Goal: Obtain resource: Obtain resource

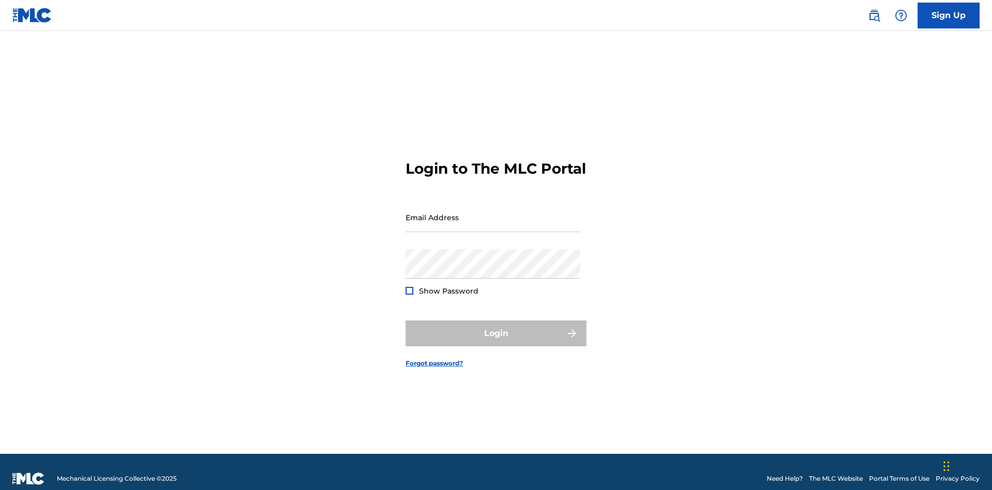
scroll to position [13, 0]
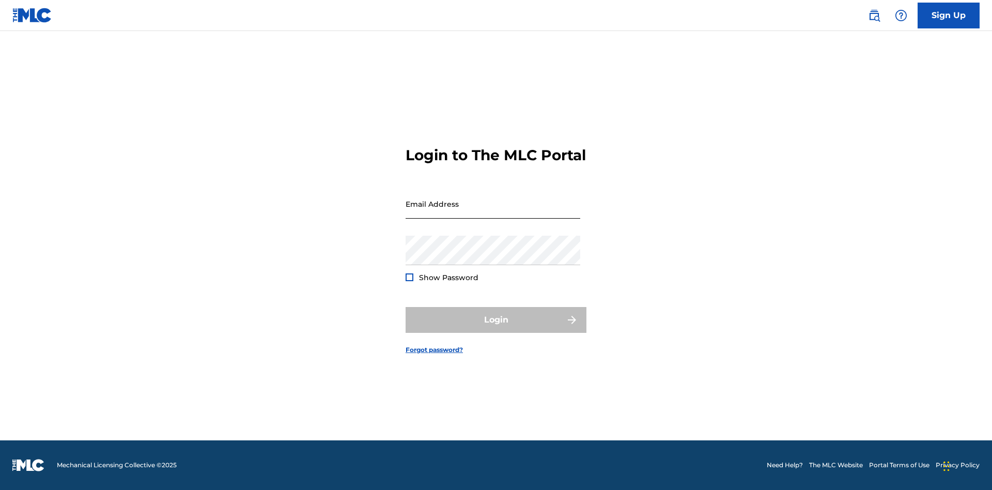
click at [493, 212] on input "Email Address" at bounding box center [493, 203] width 175 height 29
type input "[EMAIL_ADDRESS][DOMAIN_NAME]"
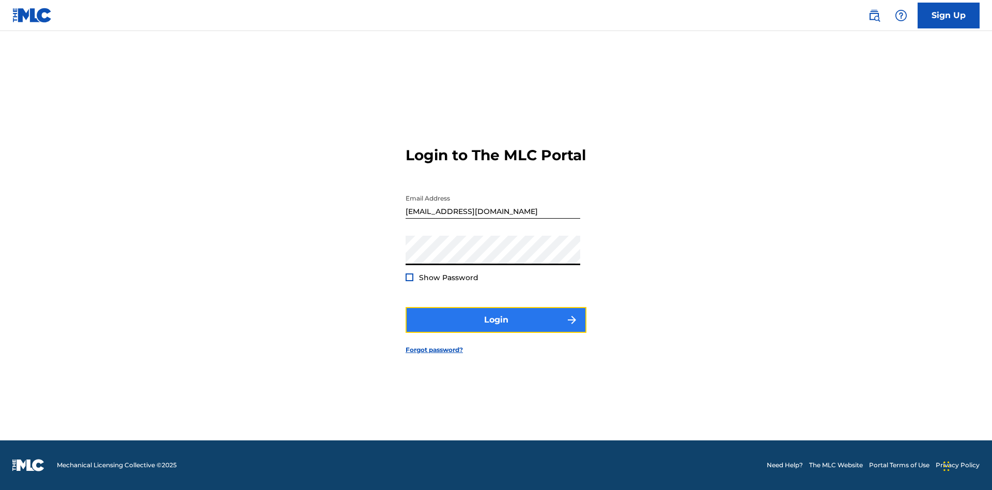
click at [496, 329] on button "Login" at bounding box center [496, 320] width 181 height 26
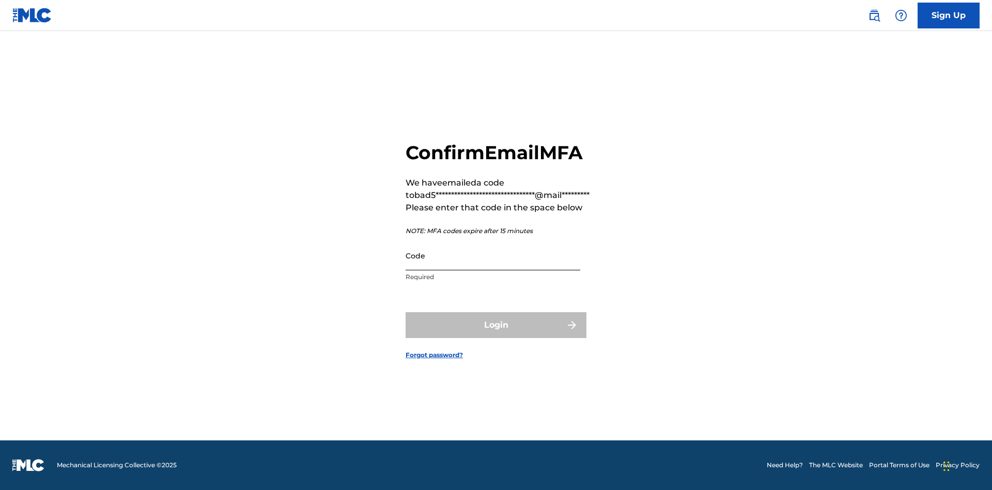
click at [493, 255] on input "Code" at bounding box center [493, 255] width 175 height 29
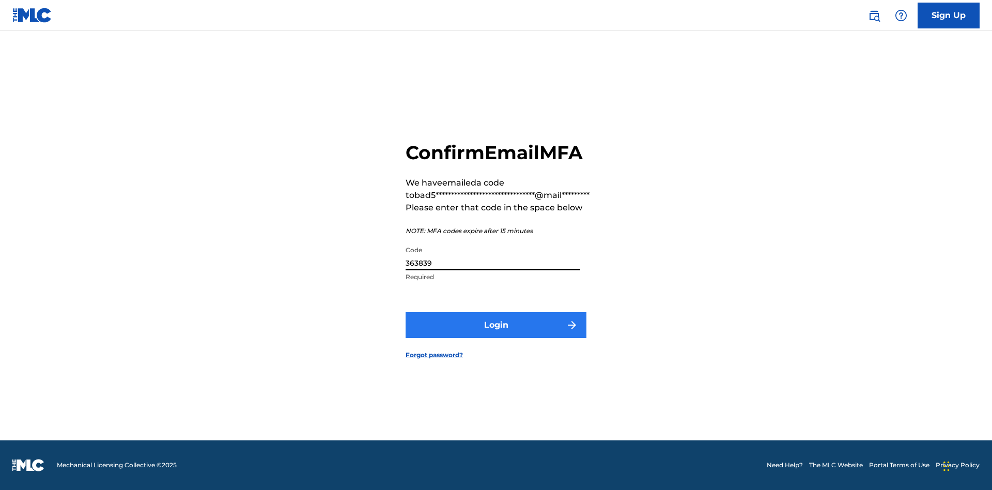
type input "363839"
click at [496, 325] on button "Login" at bounding box center [496, 325] width 181 height 26
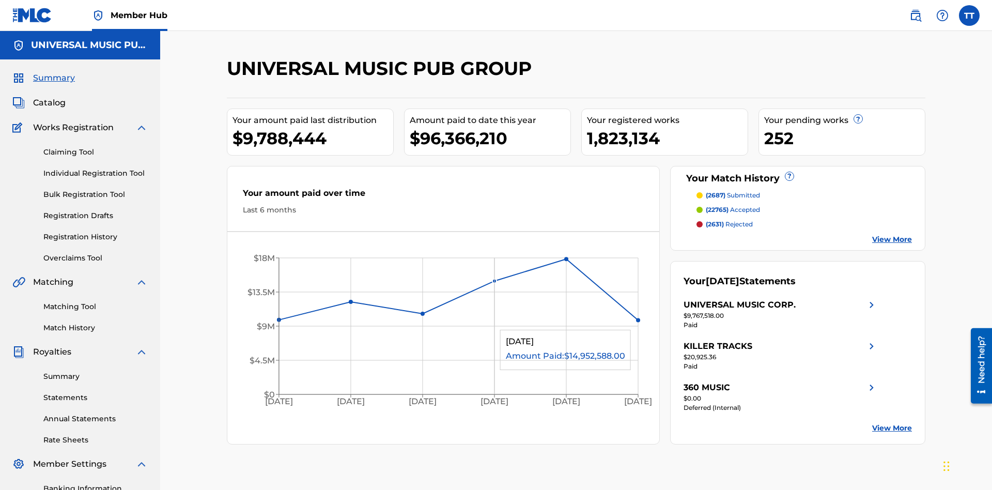
scroll to position [151, 0]
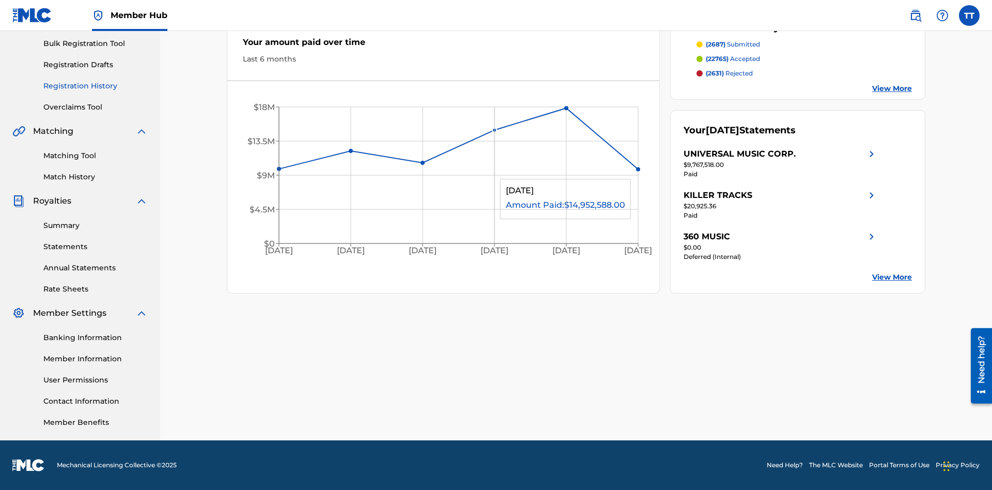
click at [96, 86] on link "Registration History" at bounding box center [95, 86] width 104 height 11
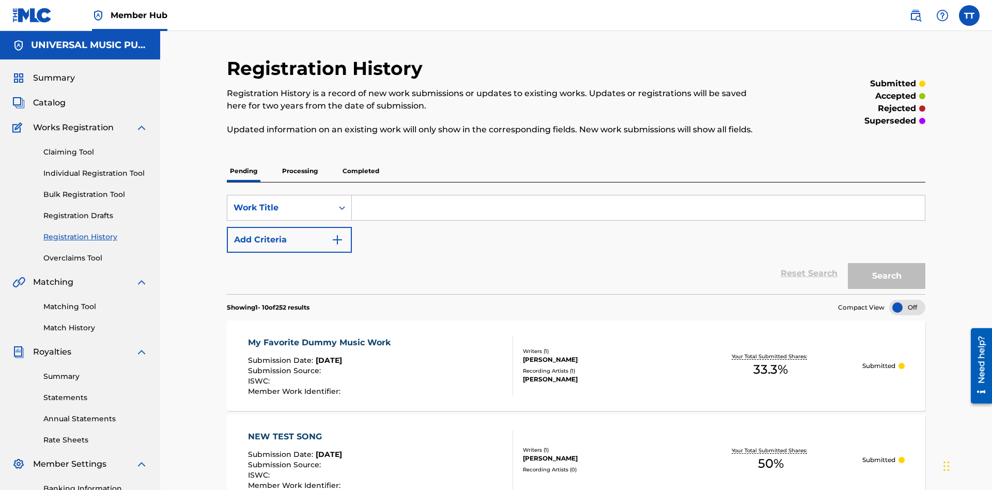
scroll to position [98, 0]
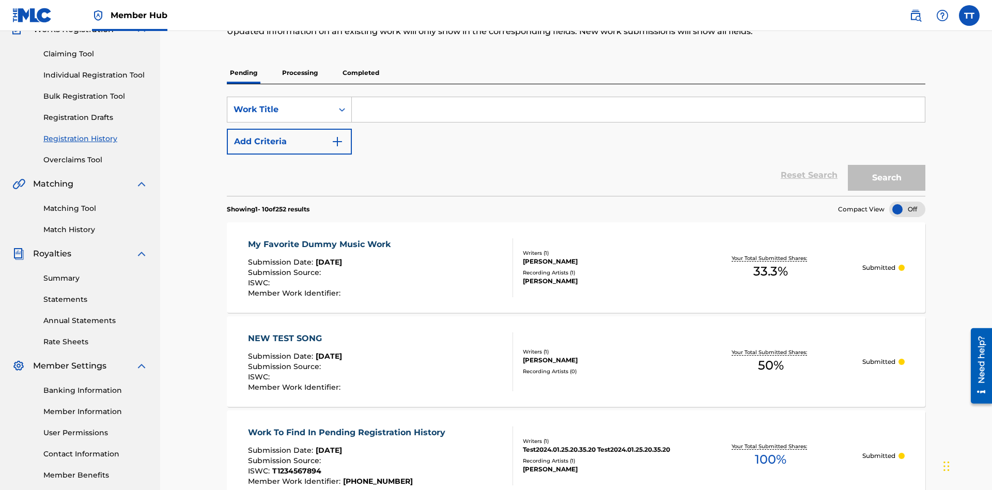
click at [361, 73] on p "Completed" at bounding box center [361, 73] width 43 height 22
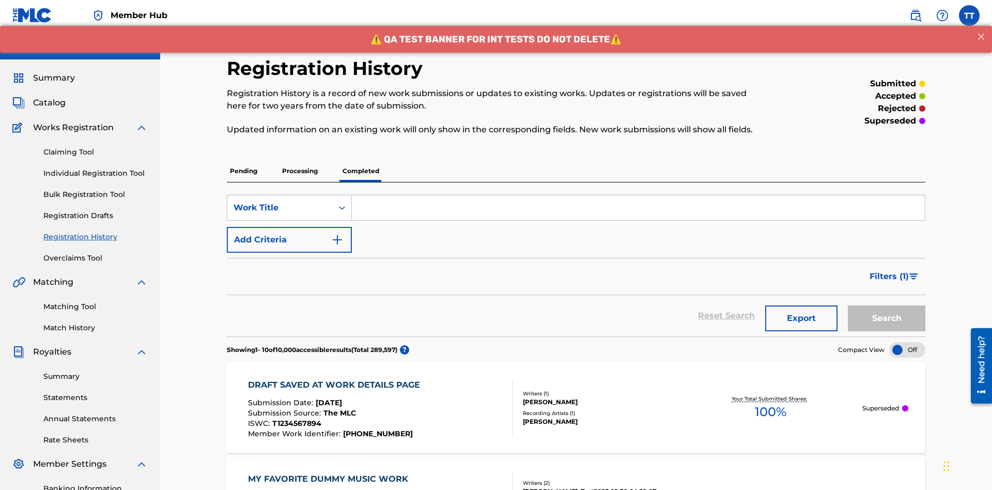
scroll to position [140, 0]
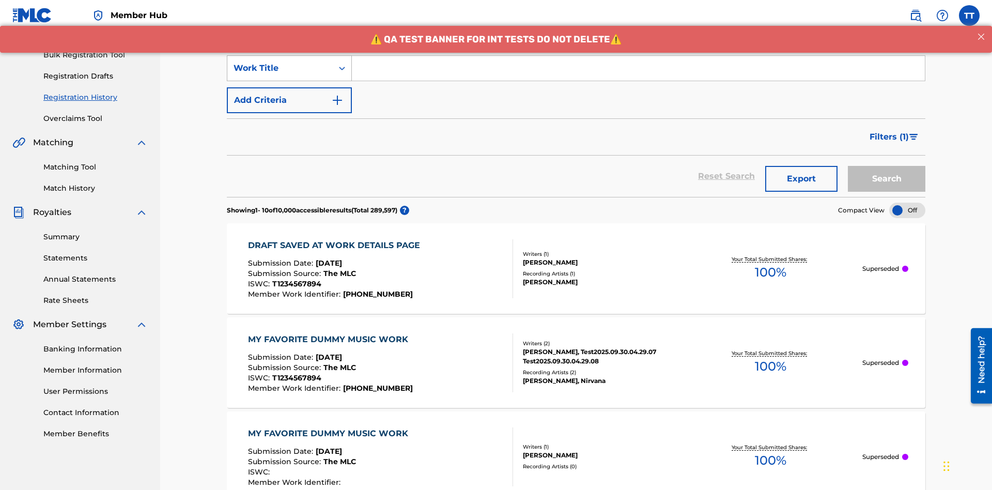
click at [280, 68] on div "Work Title" at bounding box center [280, 68] width 93 height 12
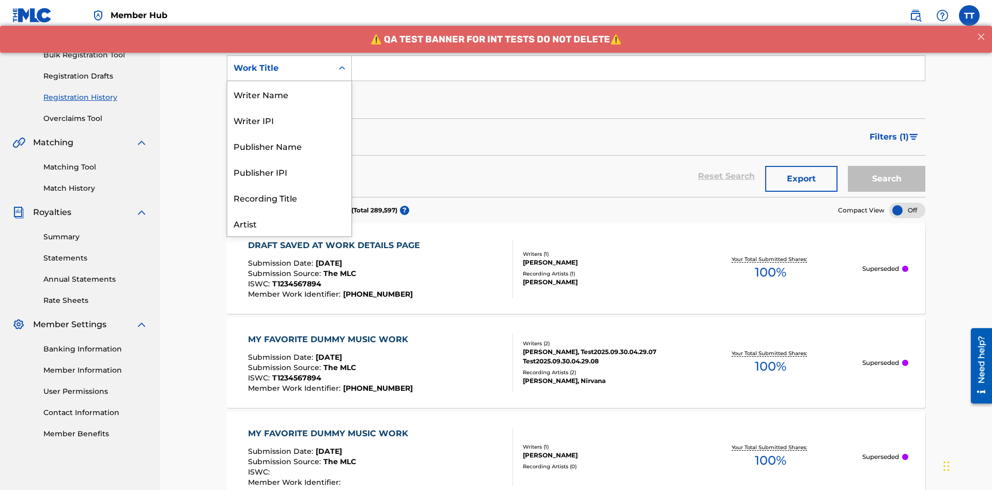
scroll to position [52, 0]
click at [289, 197] on div "ISRC" at bounding box center [289, 198] width 124 height 26
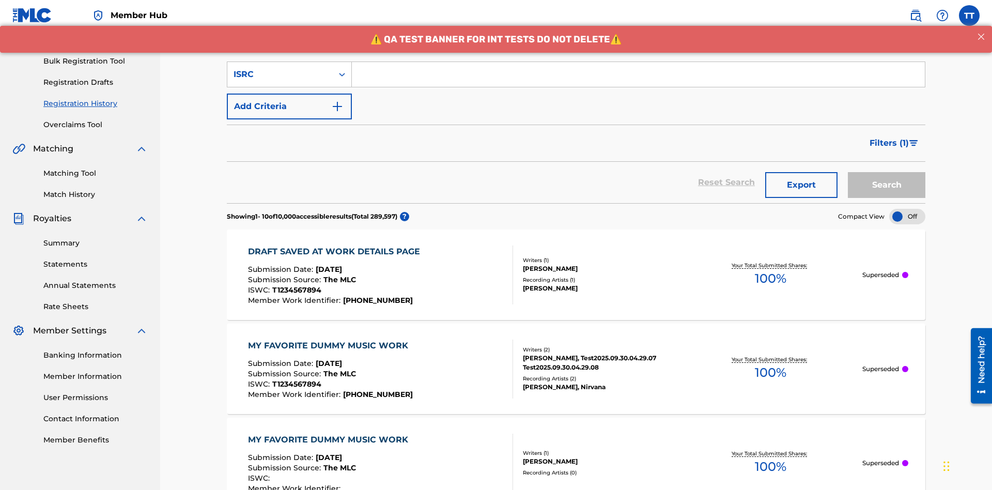
click at [638, 74] on input "Search Form" at bounding box center [638, 74] width 573 height 25
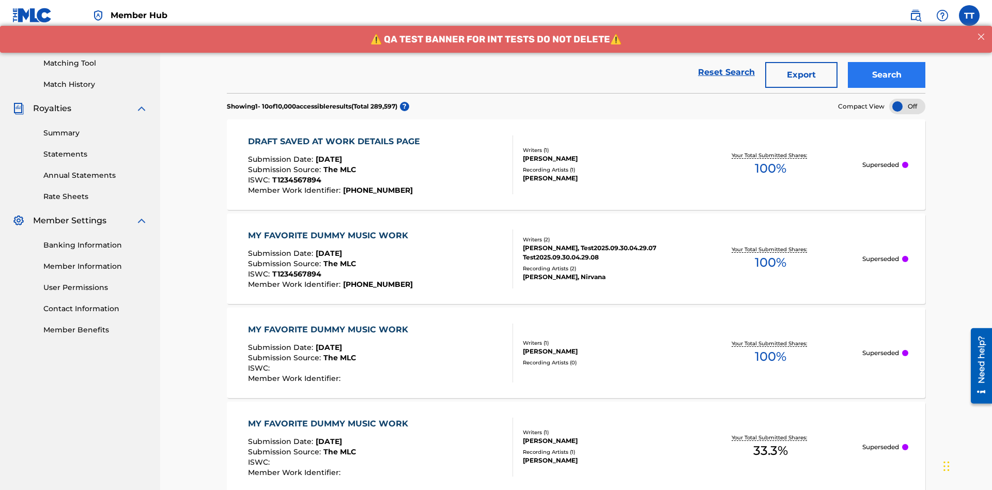
type input "AA3123123123"
click at [887, 75] on button "Search" at bounding box center [887, 75] width 78 height 26
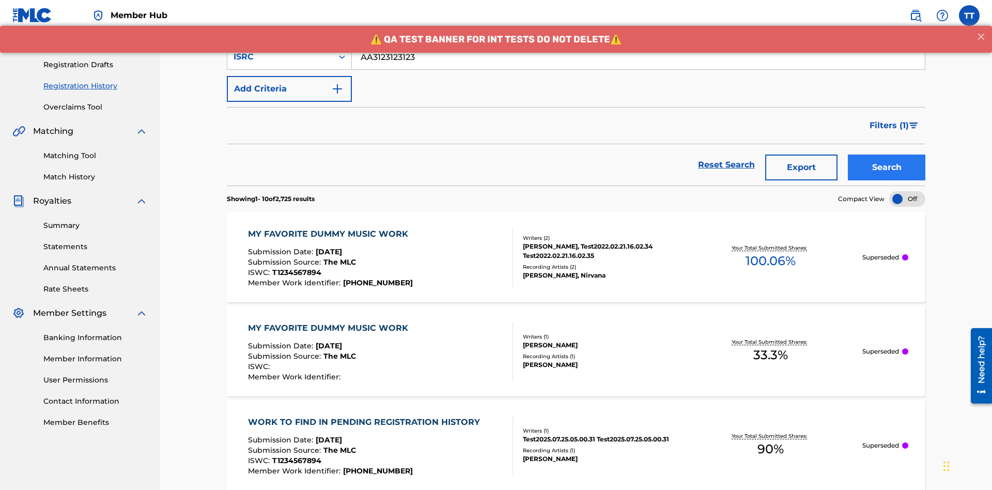
scroll to position [243, 0]
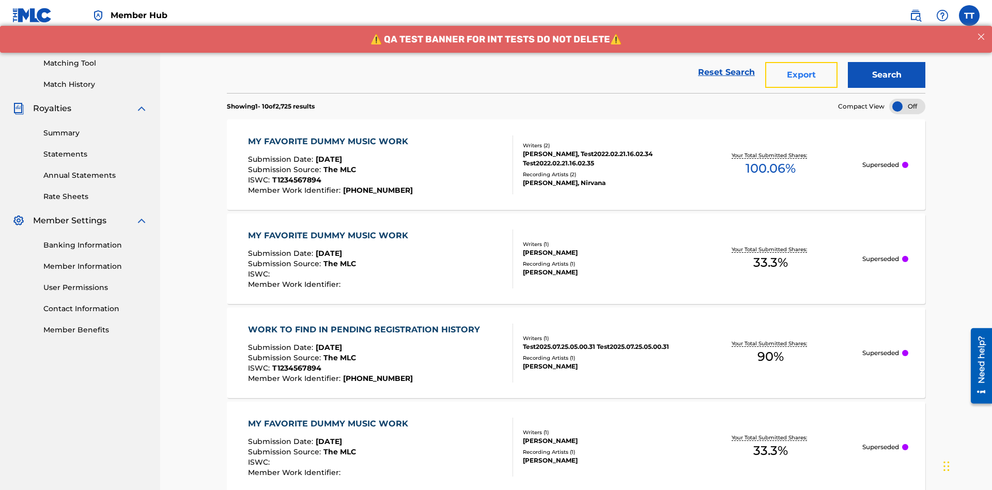
click at [802, 75] on button "Export" at bounding box center [802, 75] width 72 height 26
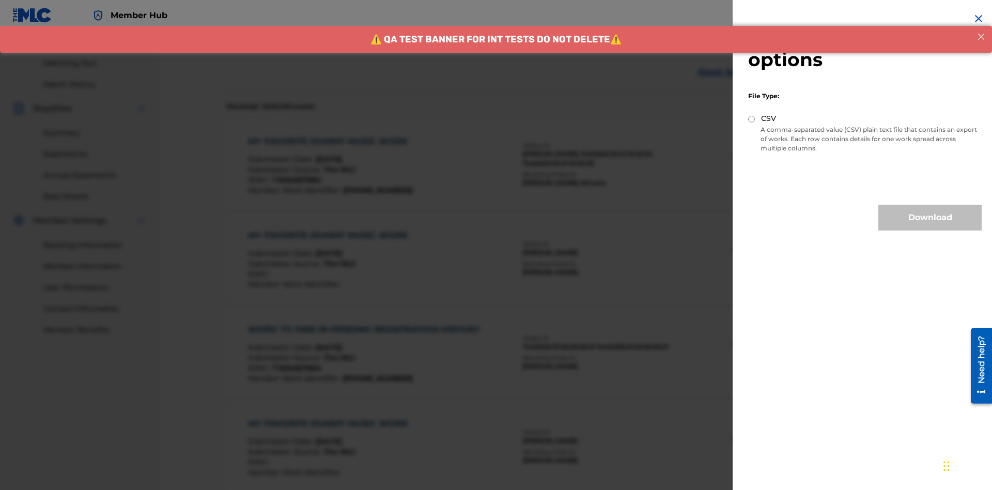
click at [752, 119] on input "CSV" at bounding box center [751, 119] width 7 height 7
radio input "true"
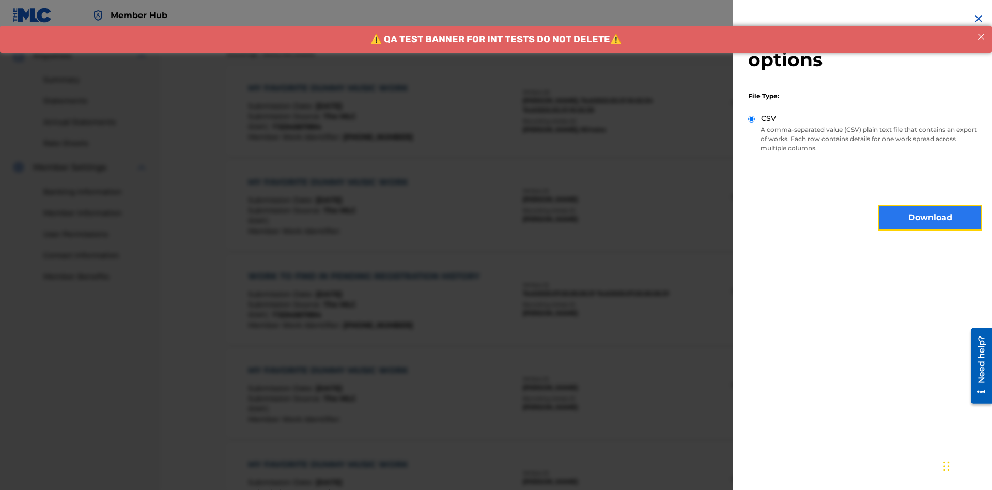
click at [930, 218] on button "Download" at bounding box center [930, 218] width 103 height 26
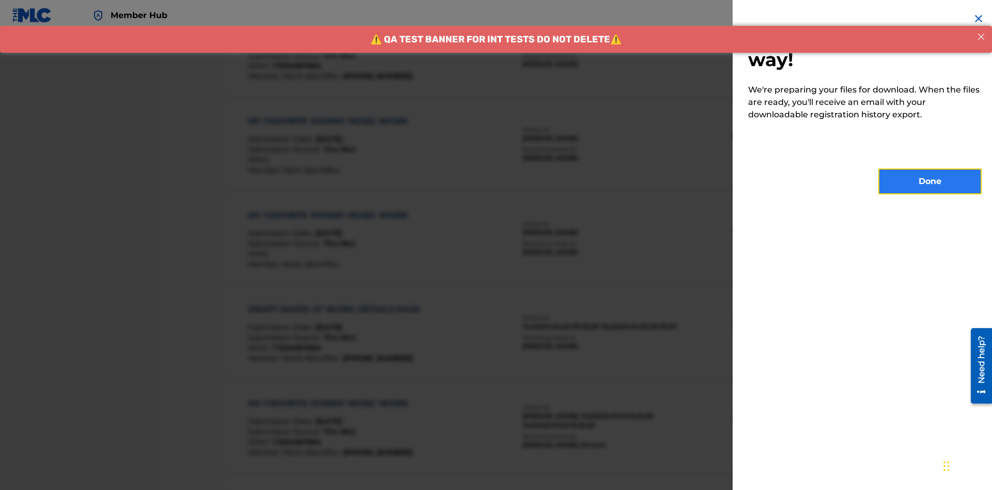
click at [930, 181] on button "Done" at bounding box center [930, 182] width 103 height 26
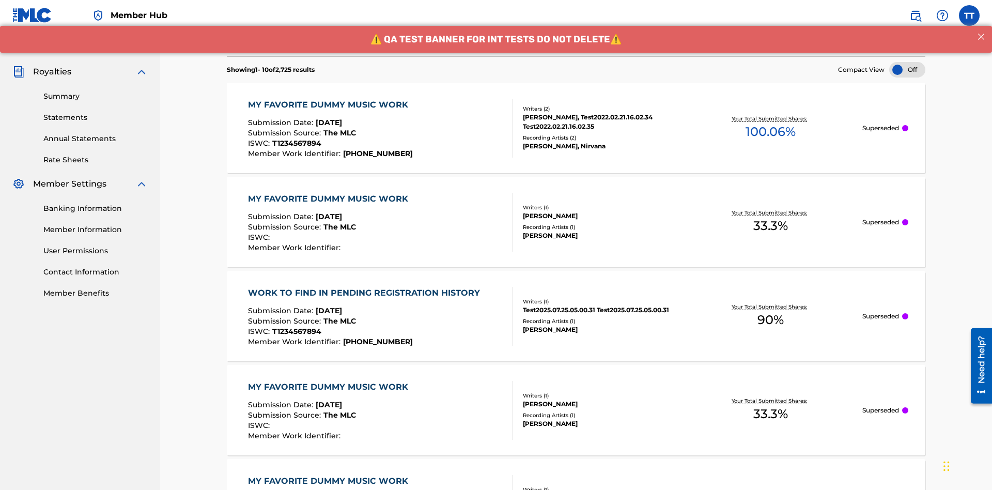
scroll to position [316, 0]
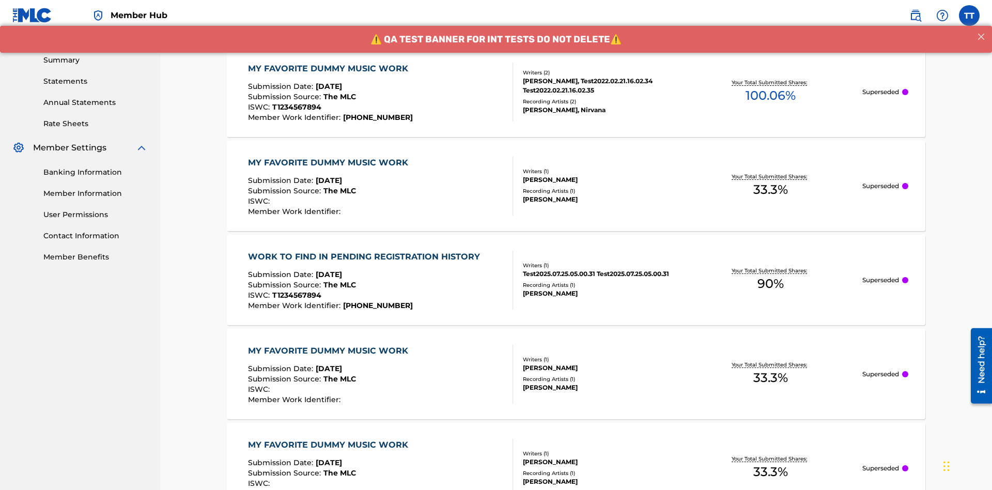
click at [329, 68] on div "MY FAVORITE DUMMY MUSIC WORK" at bounding box center [330, 69] width 165 height 12
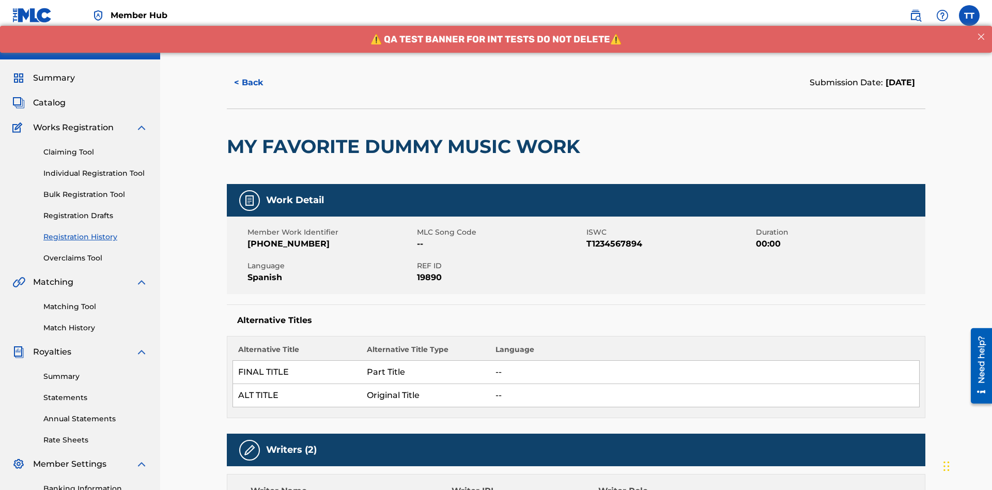
scroll to position [661, 0]
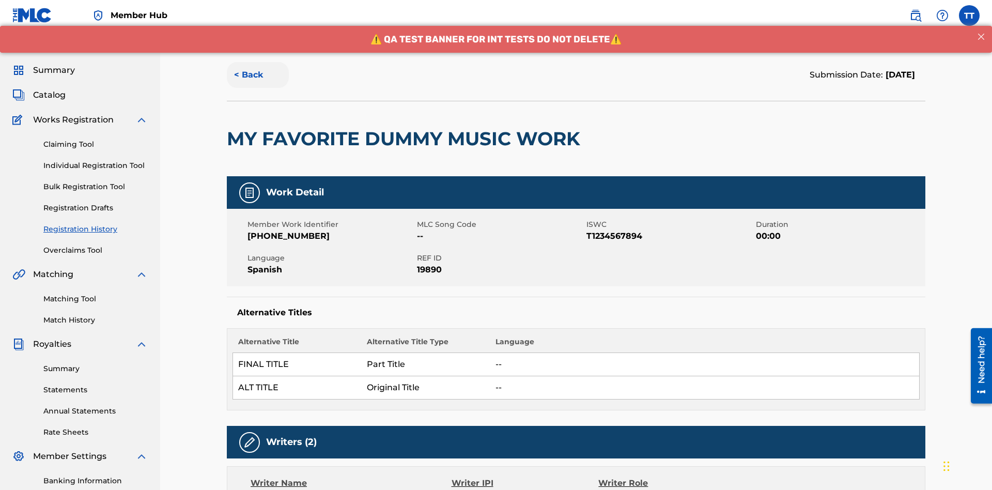
click at [258, 75] on button "< Back" at bounding box center [258, 75] width 62 height 26
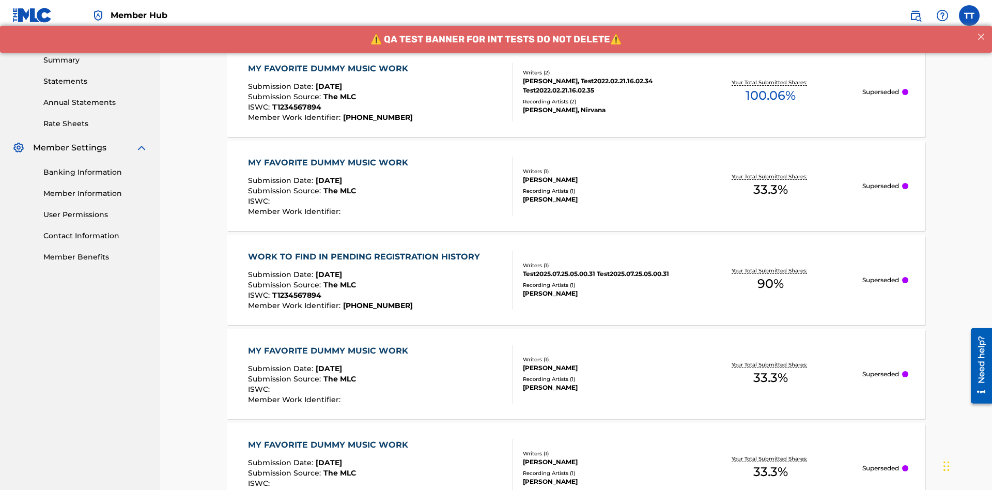
scroll to position [140, 0]
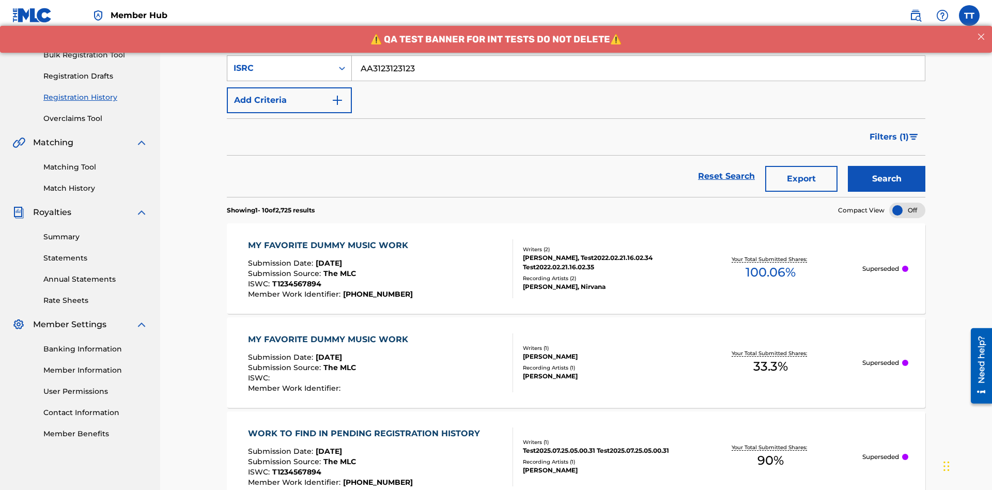
click at [280, 68] on div "ISRC" at bounding box center [280, 68] width 93 height 12
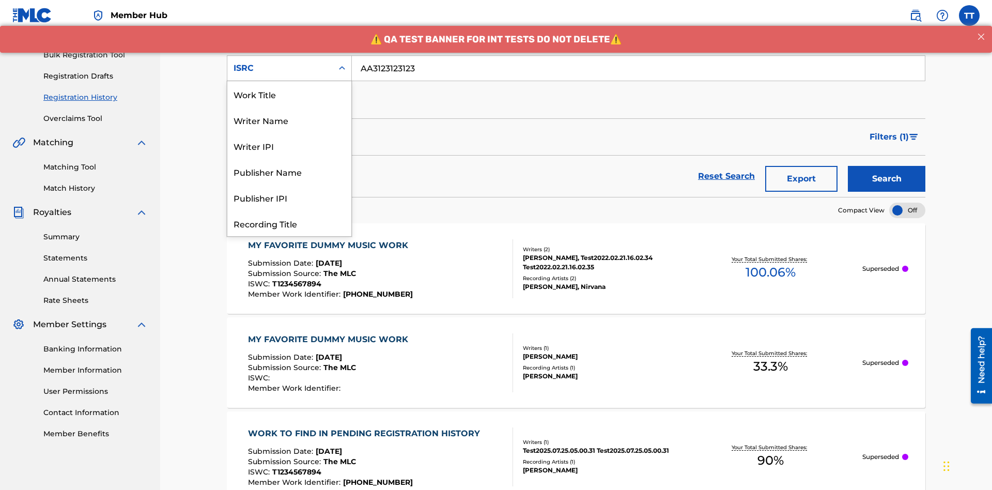
scroll to position [52, 0]
click at [289, 172] on div "Recording Title" at bounding box center [289, 172] width 124 height 26
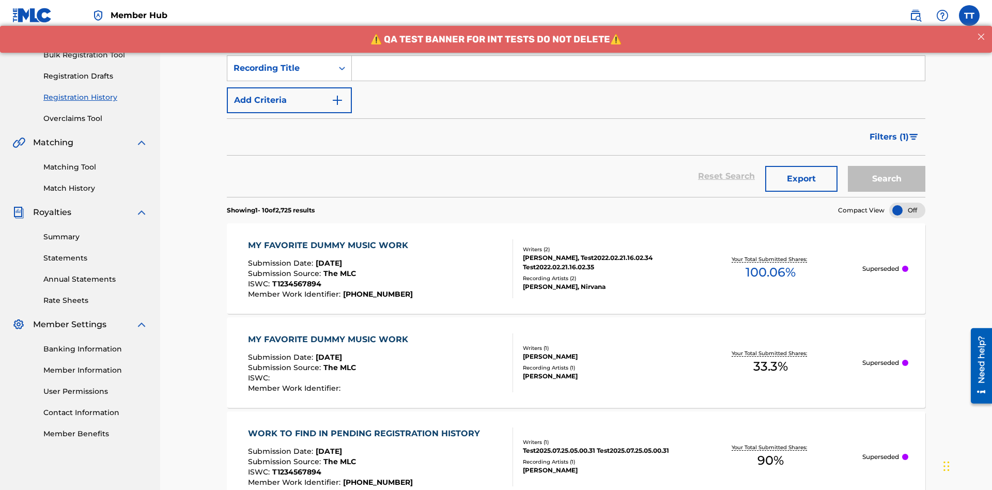
scroll to position [133, 0]
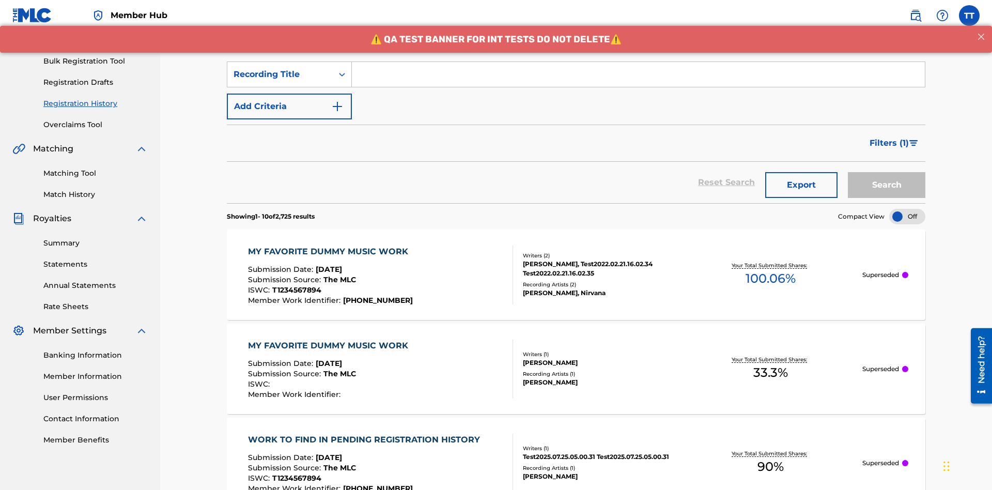
click at [638, 74] on input "Search Form" at bounding box center [638, 74] width 573 height 25
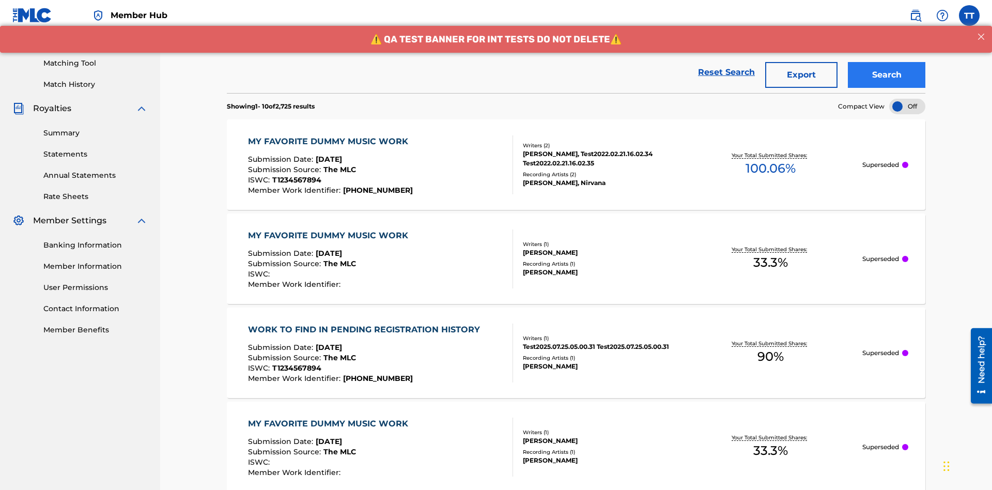
type input "Best Song Ever"
click at [887, 75] on button "Search" at bounding box center [887, 75] width 78 height 26
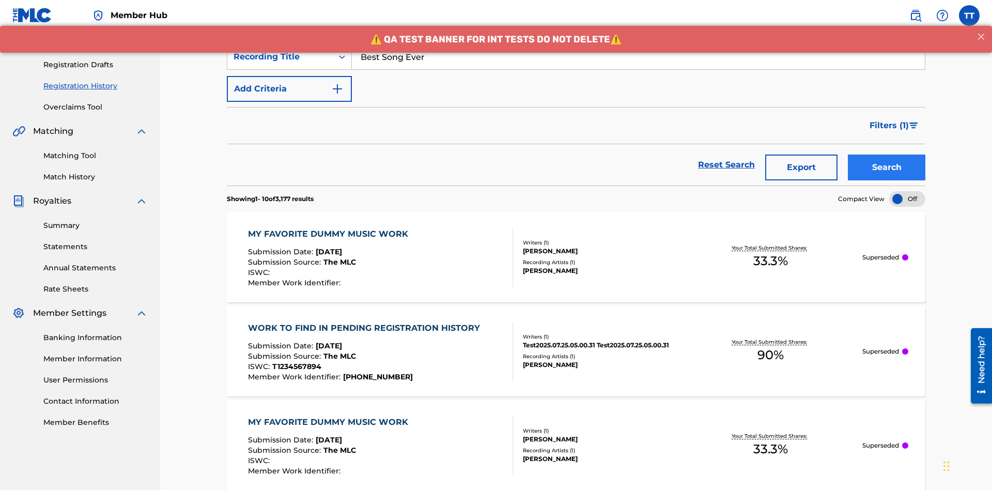
scroll to position [243, 0]
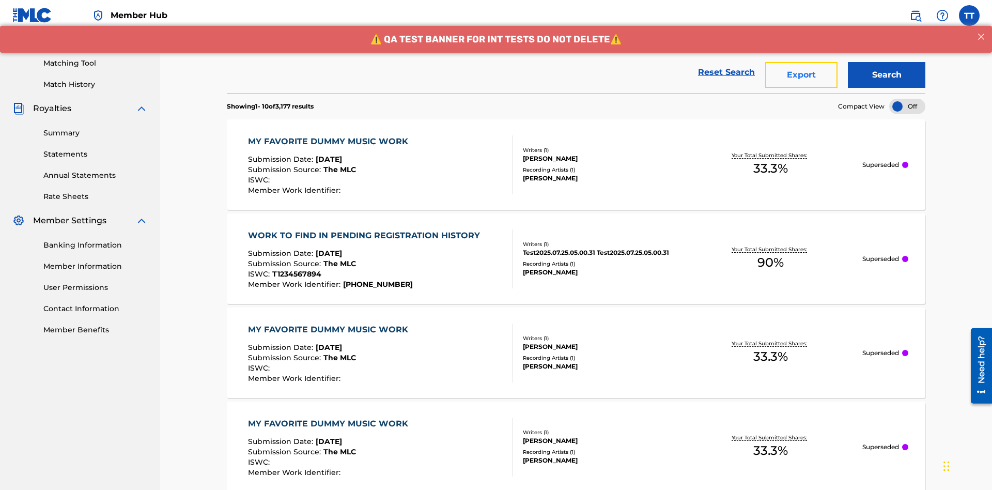
click at [802, 75] on button "Export" at bounding box center [802, 75] width 72 height 26
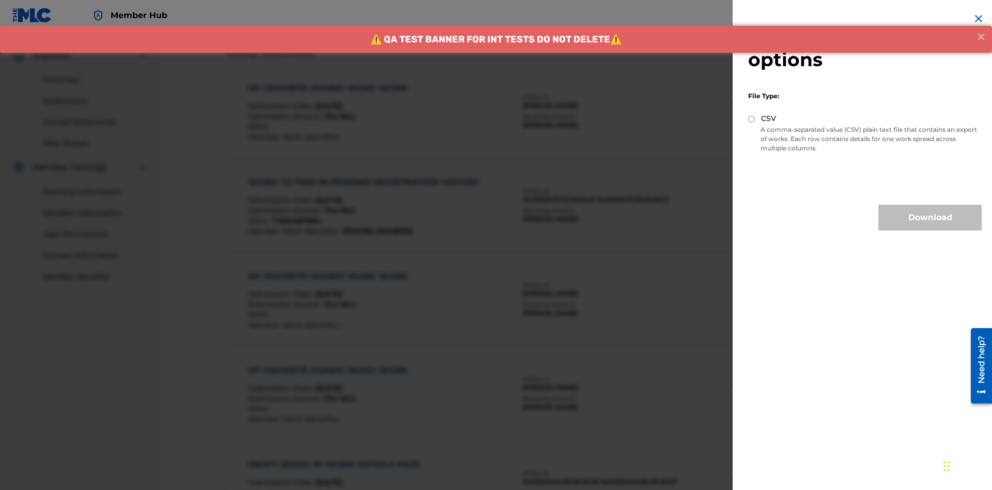
click at [752, 119] on input "CSV" at bounding box center [751, 119] width 7 height 7
radio input "true"
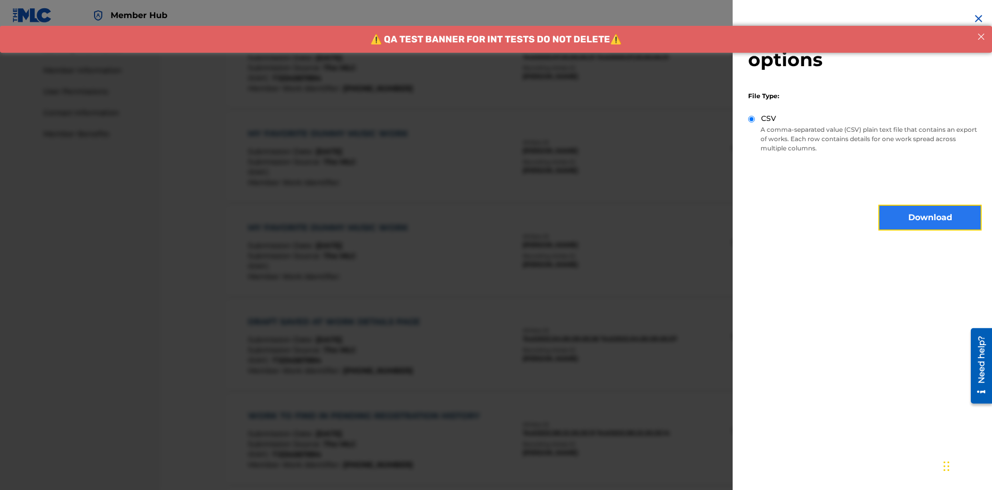
click at [930, 218] on button "Download" at bounding box center [930, 218] width 103 height 26
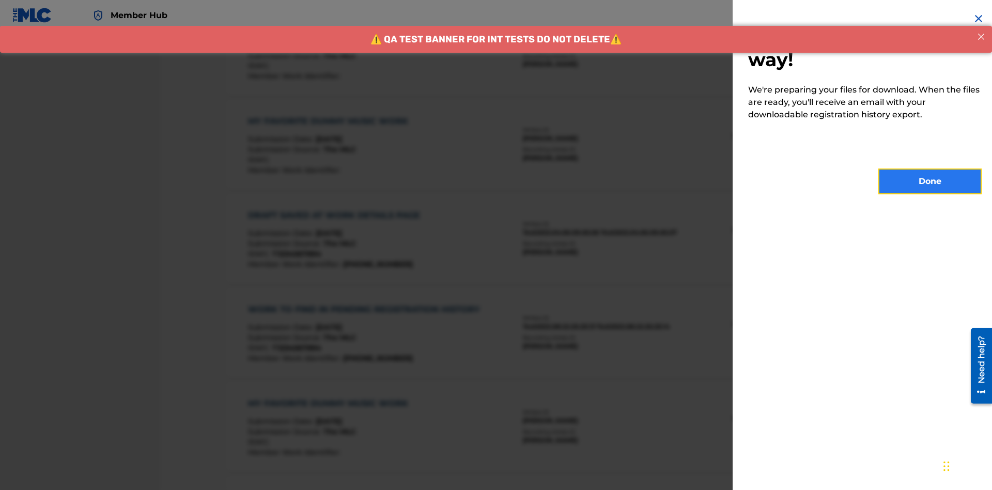
click at [930, 181] on button "Done" at bounding box center [930, 182] width 103 height 26
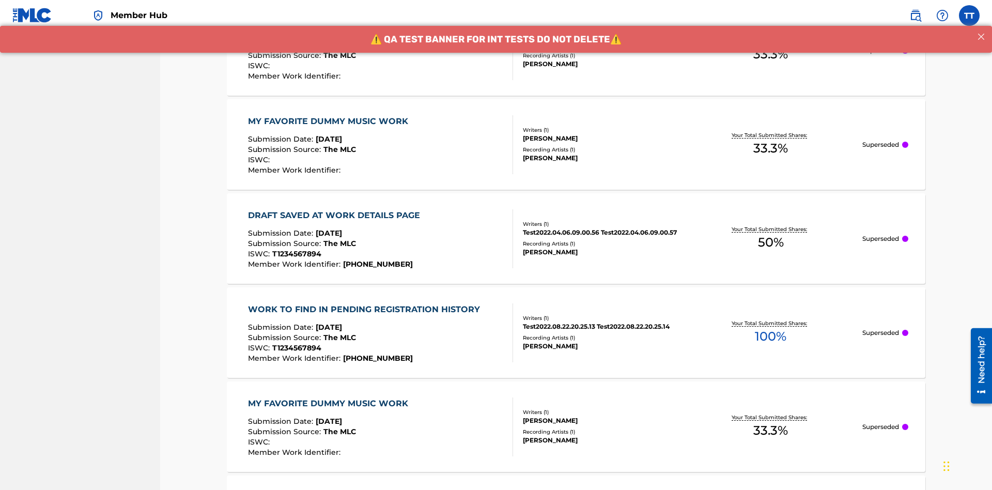
scroll to position [316, 0]
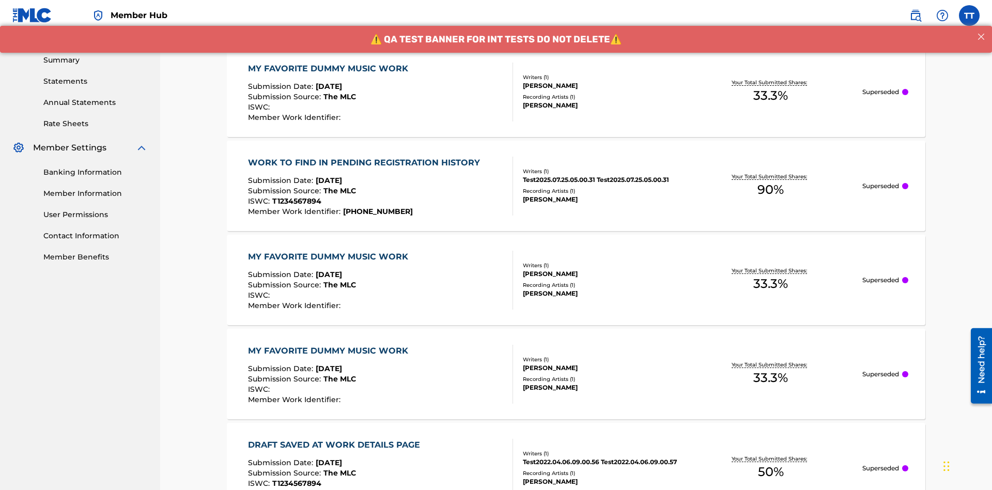
click at [329, 68] on div "MY FAVORITE DUMMY MUSIC WORK" at bounding box center [330, 69] width 165 height 12
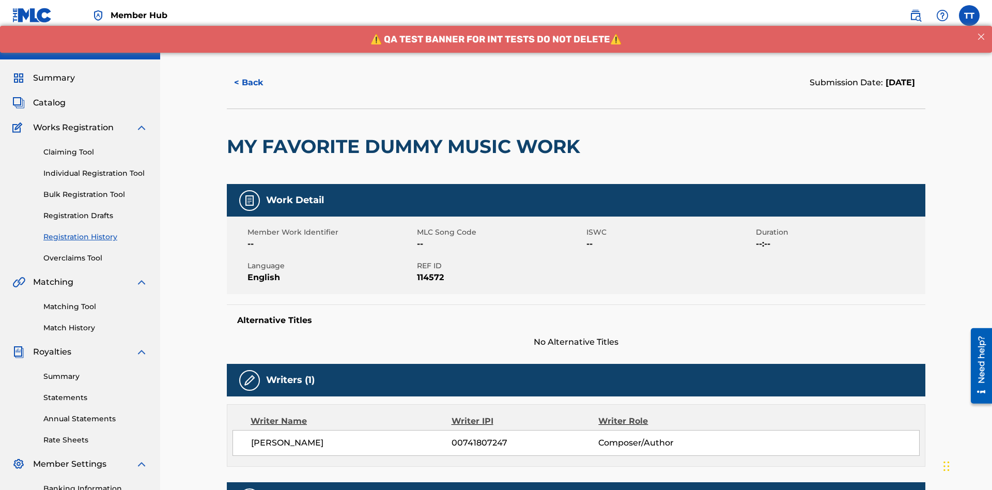
scroll to position [304, 0]
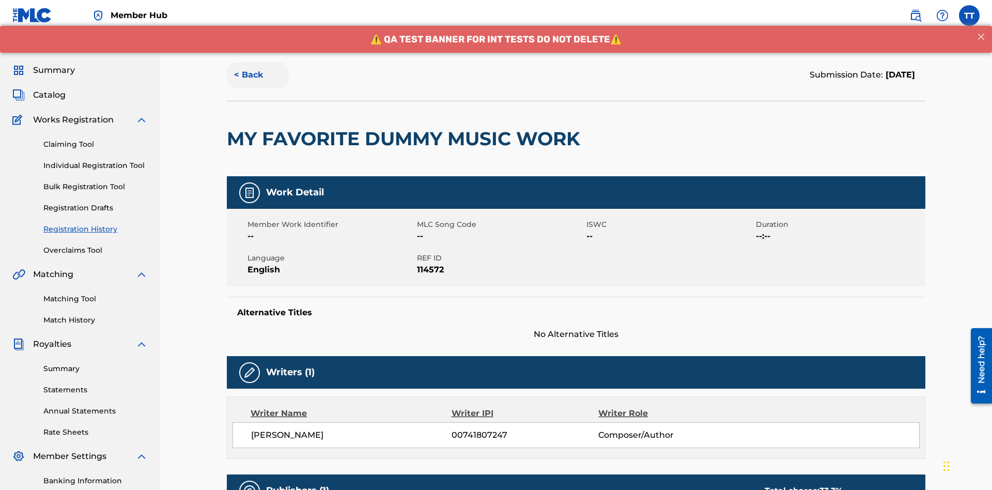
click at [258, 75] on button "< Back" at bounding box center [258, 75] width 62 height 26
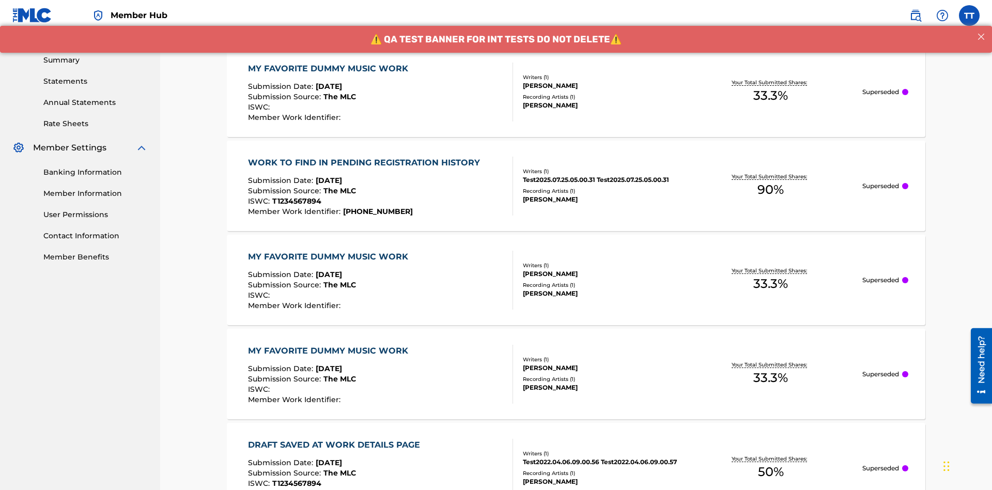
scroll to position [140, 0]
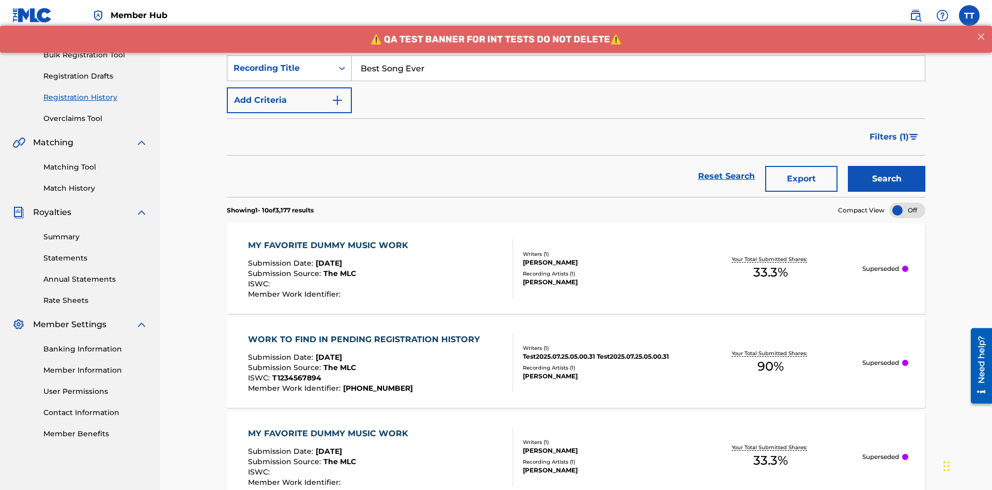
click at [280, 68] on div "Recording Title" at bounding box center [280, 68] width 93 height 12
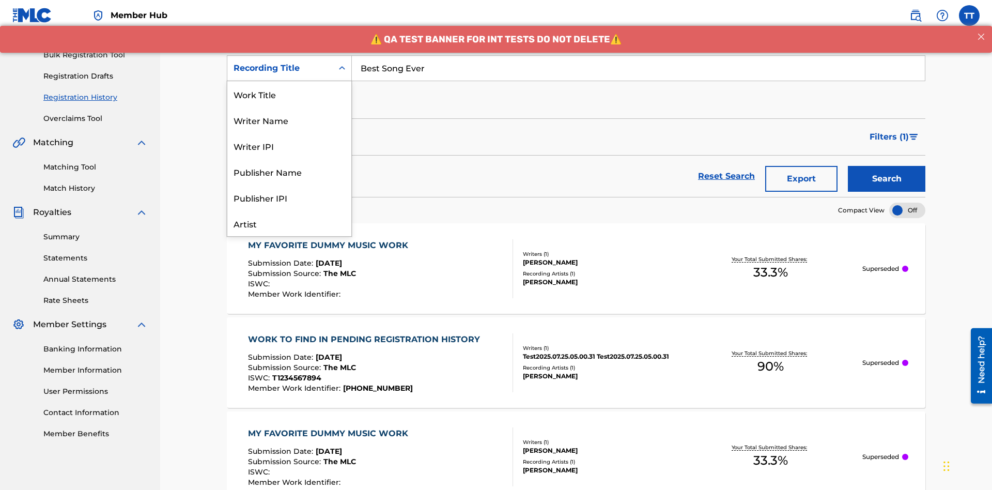
scroll to position [52, 0]
click at [289, 55] on div "Work Title" at bounding box center [289, 42] width 124 height 26
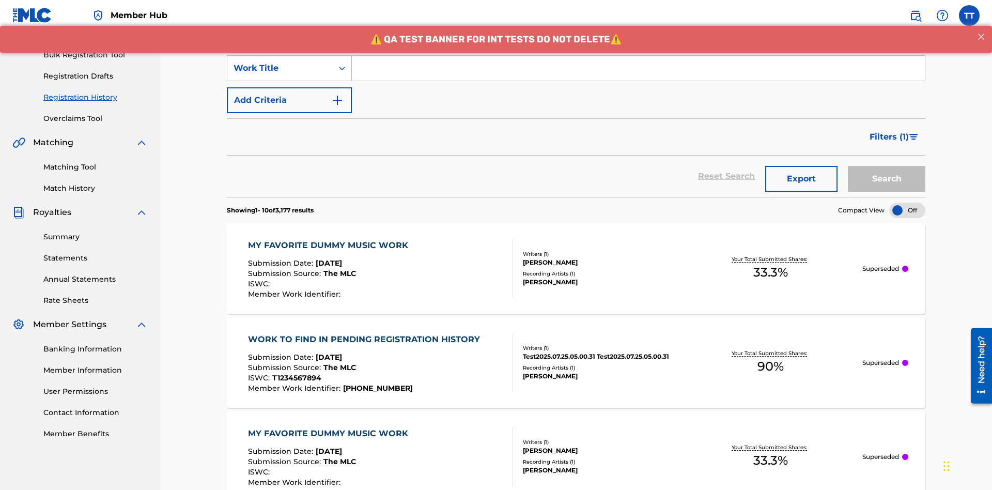
click at [638, 74] on input "Search Form" at bounding box center [638, 68] width 573 height 25
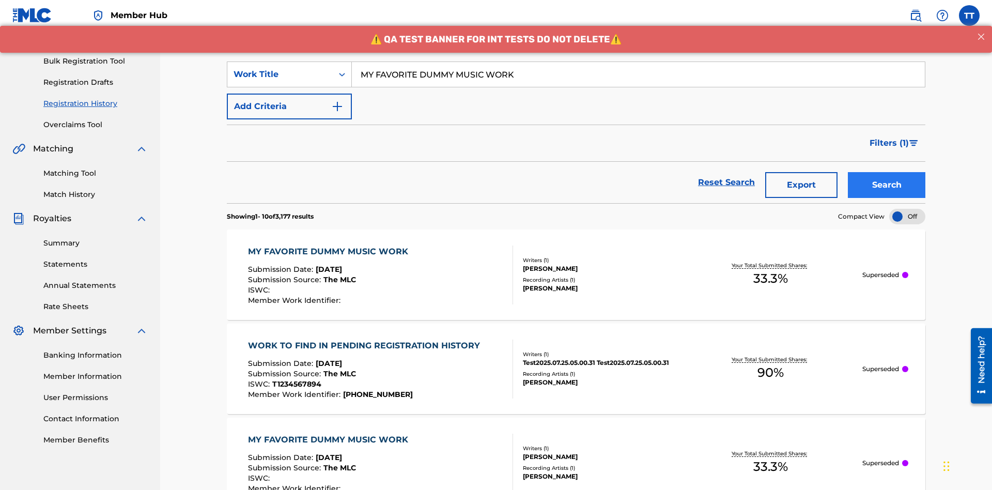
type input "MY FAVORITE DUMMY MUSIC WORK"
click at [887, 172] on button "Search" at bounding box center [887, 185] width 78 height 26
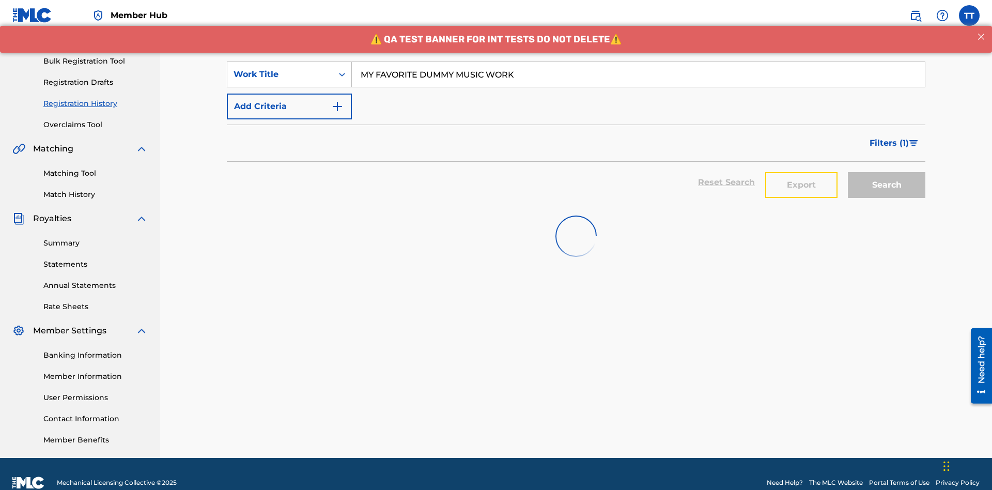
click at [802, 172] on button "Export" at bounding box center [802, 185] width 72 height 26
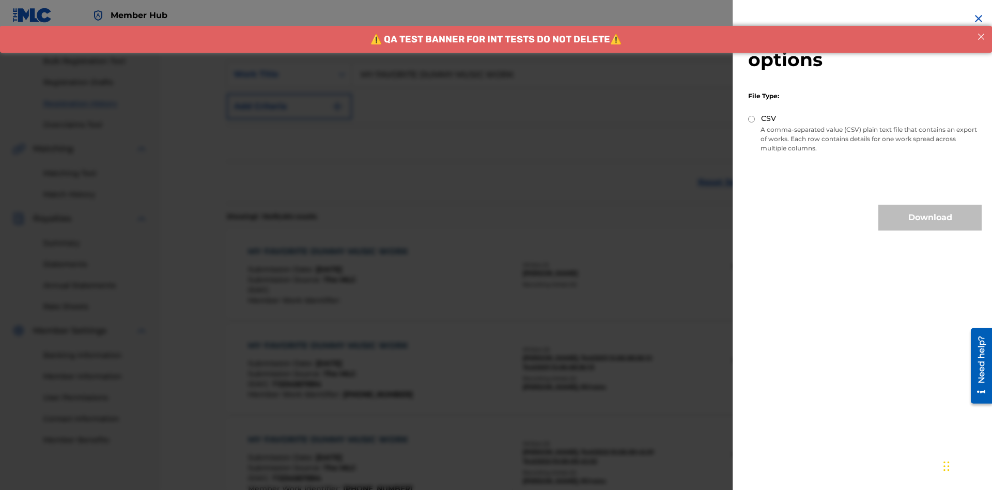
click at [752, 119] on input "CSV" at bounding box center [751, 119] width 7 height 7
click at [930, 218] on button "Download" at bounding box center [930, 218] width 103 height 26
click at [329, 246] on div "MY FAVORITE DUMMY MUSIC WORK" at bounding box center [330, 252] width 165 height 12
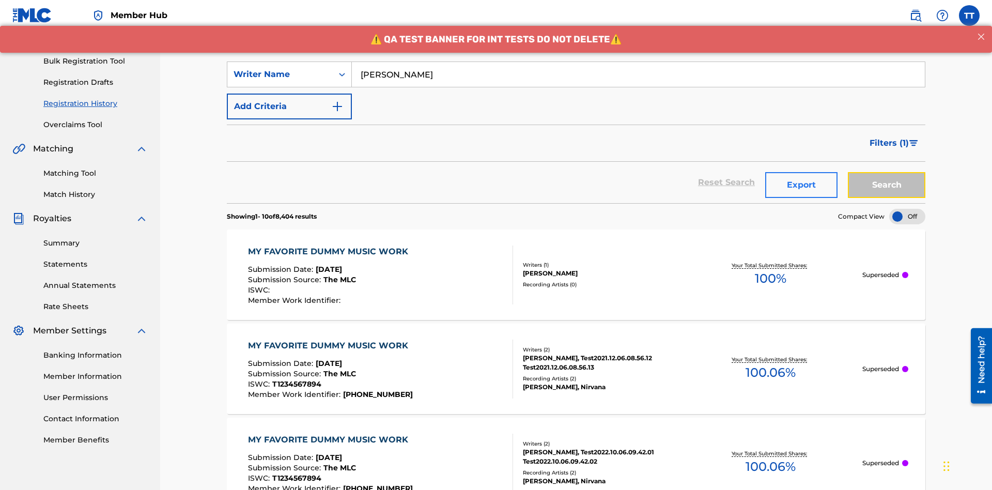
click at [887, 172] on button "Search" at bounding box center [887, 185] width 78 height 26
click at [802, 172] on button "Export" at bounding box center [802, 185] width 72 height 26
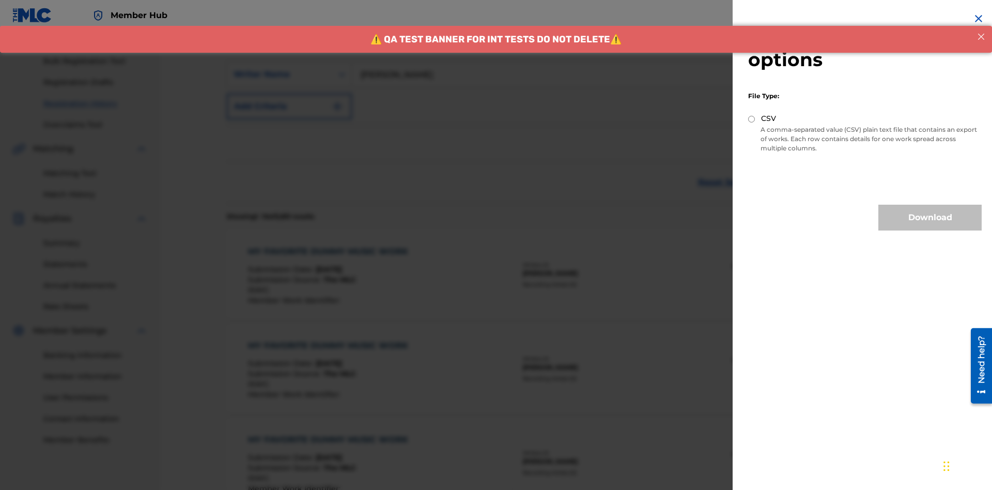
click at [752, 119] on input "CSV" at bounding box center [751, 119] width 7 height 7
click at [930, 218] on button "Download" at bounding box center [930, 218] width 103 height 26
click at [329, 246] on div "MY FAVORITE DUMMY MUSIC WORK" at bounding box center [330, 252] width 165 height 12
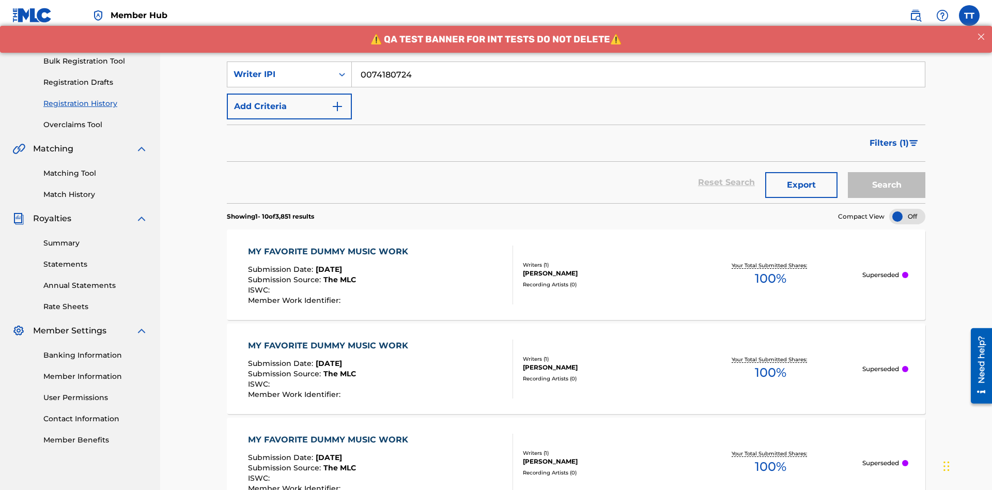
type input "00741807247"
click at [887, 172] on button "Search" at bounding box center [887, 185] width 78 height 26
click at [802, 172] on button "Export" at bounding box center [802, 185] width 72 height 26
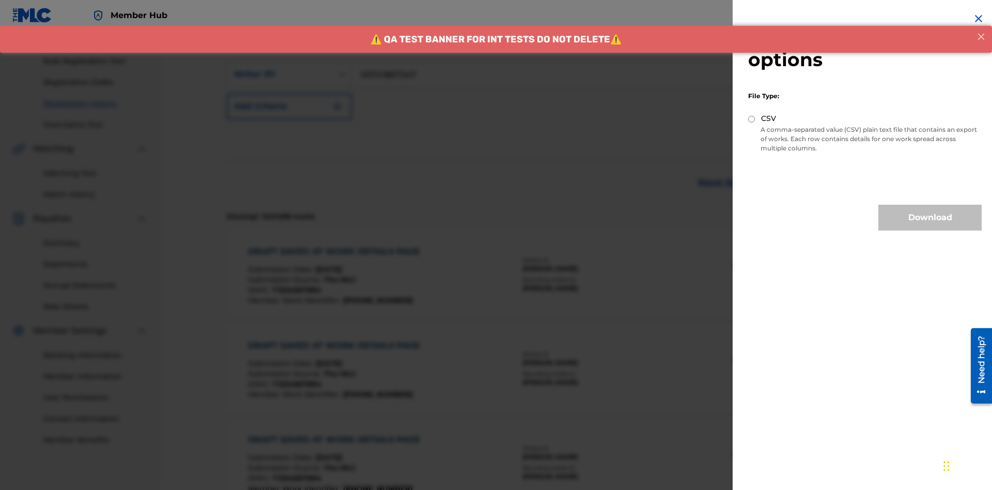
click at [752, 119] on input "CSV" at bounding box center [751, 119] width 7 height 7
click at [930, 218] on button "Download" at bounding box center [930, 218] width 103 height 26
click at [336, 246] on div "DRAFT SAVED AT WORK DETAILS PAGE" at bounding box center [336, 252] width 177 height 12
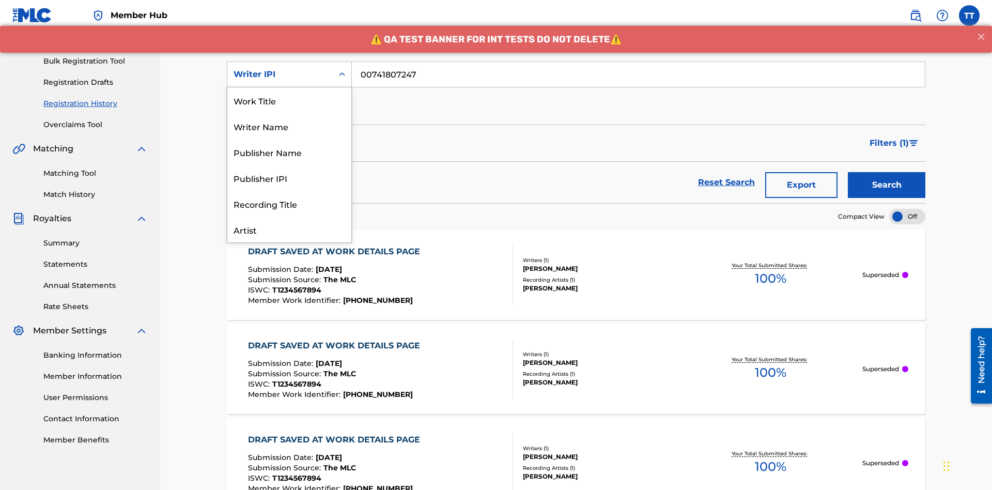
click at [289, 139] on div "Publisher Name" at bounding box center [289, 152] width 124 height 26
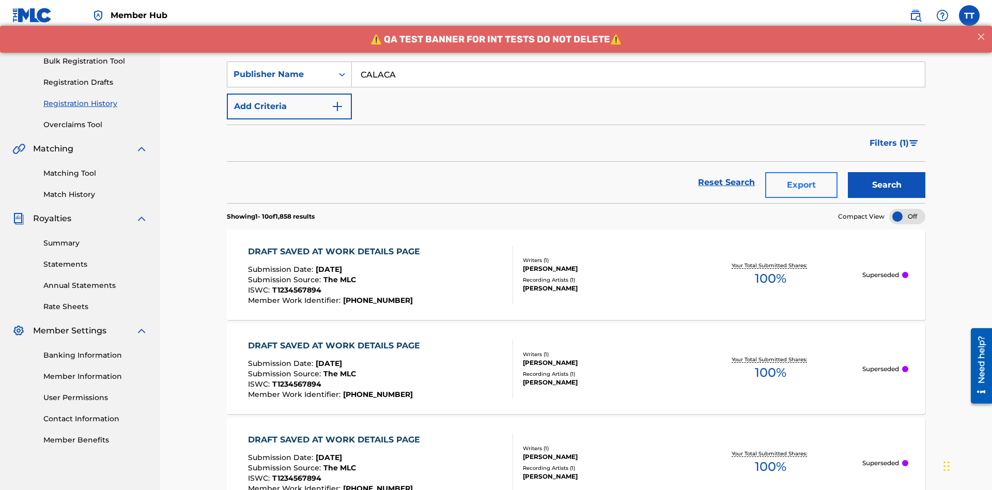
type input "CALACA"
click at [887, 172] on button "Search" at bounding box center [887, 185] width 78 height 26
click at [802, 172] on button "Export" at bounding box center [802, 185] width 72 height 26
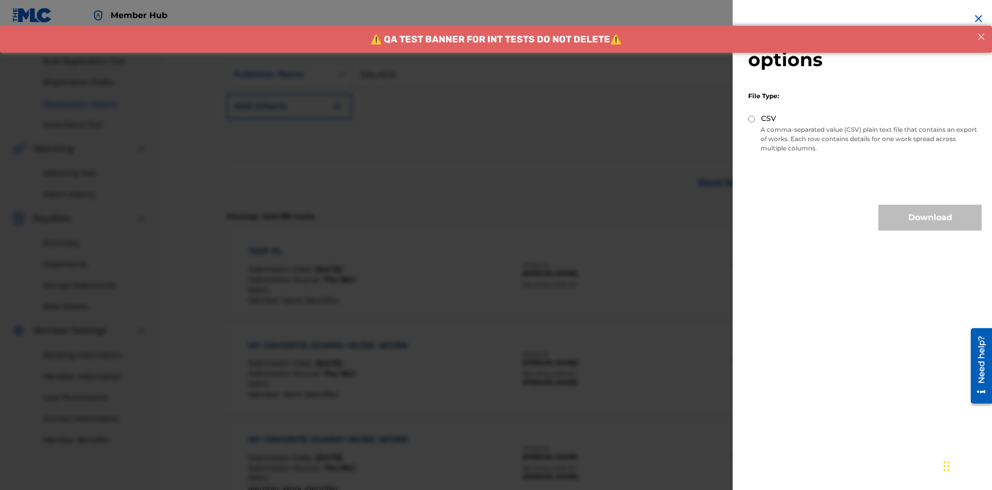
click at [752, 119] on input "CSV" at bounding box center [751, 119] width 7 height 7
click at [930, 218] on button "Download" at bounding box center [930, 218] width 103 height 26
click at [305, 246] on div "TEST PL" at bounding box center [302, 252] width 108 height 12
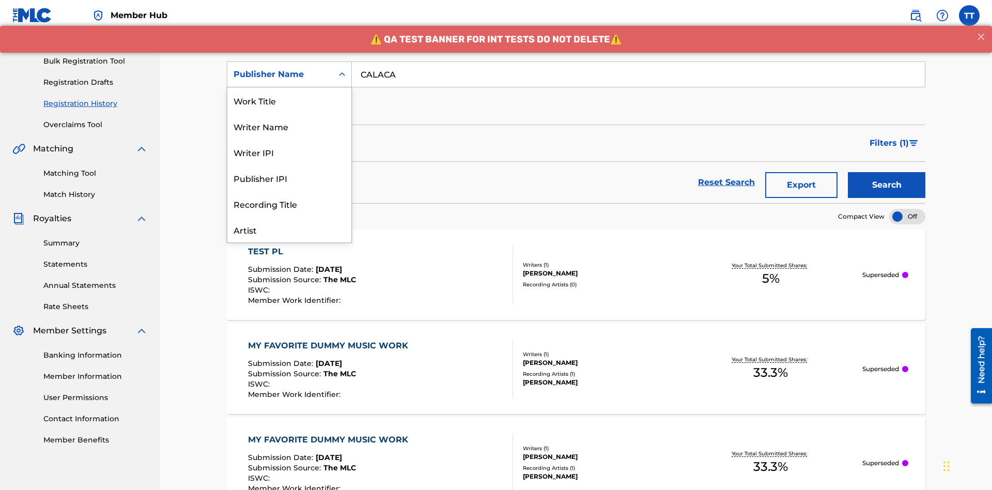
click at [289, 165] on div "Publisher IPI" at bounding box center [289, 178] width 124 height 26
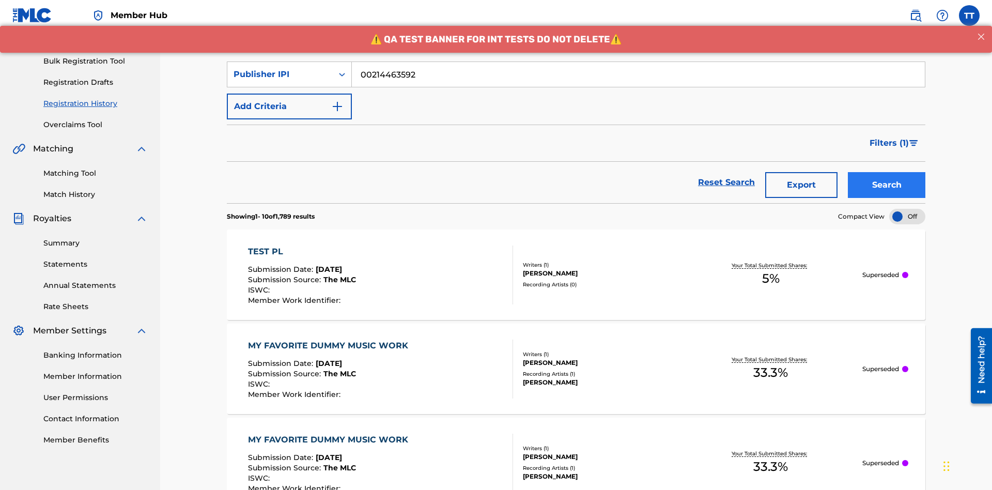
type input "00214463592"
click at [887, 172] on button "Search" at bounding box center [887, 185] width 78 height 26
click at [802, 172] on button "Export" at bounding box center [802, 185] width 72 height 26
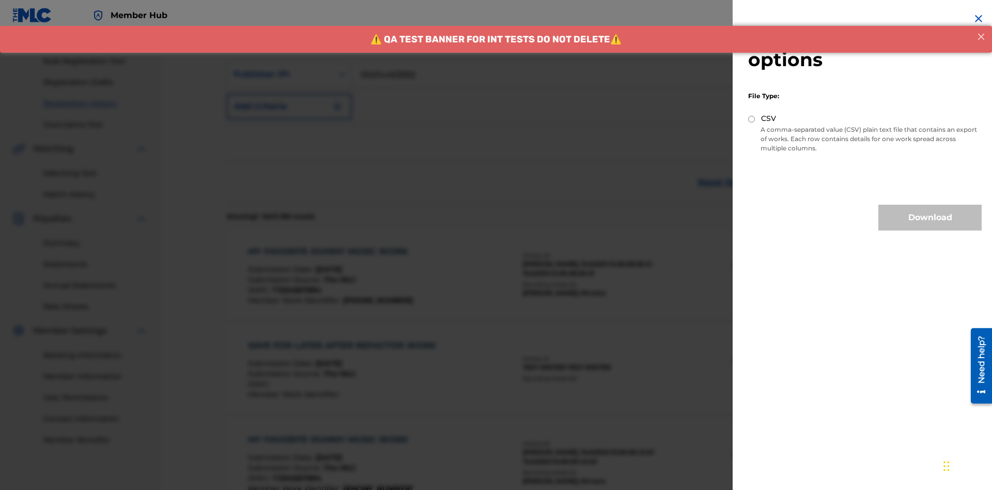
click at [752, 119] on input "CSV" at bounding box center [751, 119] width 7 height 7
click at [930, 218] on button "Download" at bounding box center [930, 218] width 103 height 26
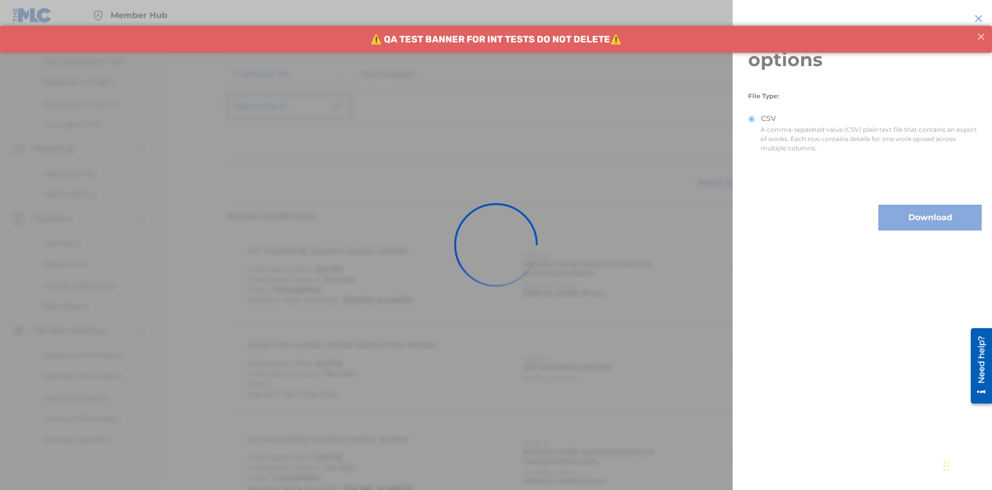
click at [329, 246] on div "MY FAVORITE DUMMY MUSIC WORK" at bounding box center [330, 252] width 165 height 12
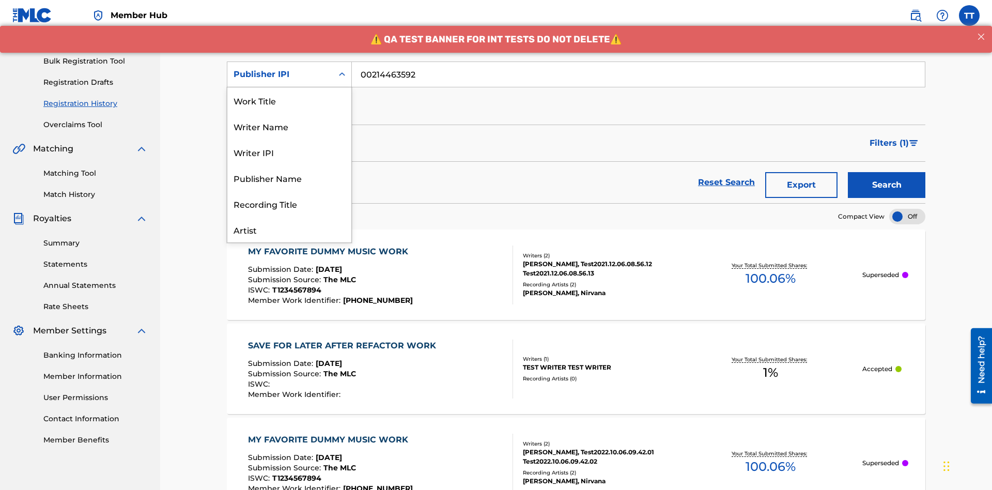
click at [289, 217] on div "Artist" at bounding box center [289, 230] width 124 height 26
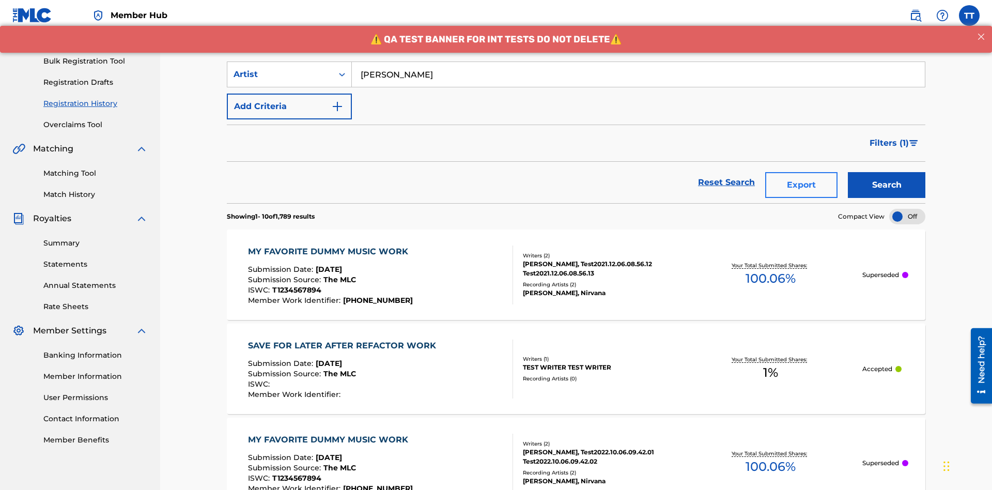
type input "[PERSON_NAME]"
click at [887, 172] on button "Search" at bounding box center [887, 185] width 78 height 26
click at [802, 172] on button "Export" at bounding box center [802, 185] width 72 height 26
